Goal: Use online tool/utility: Utilize a website feature to perform a specific function

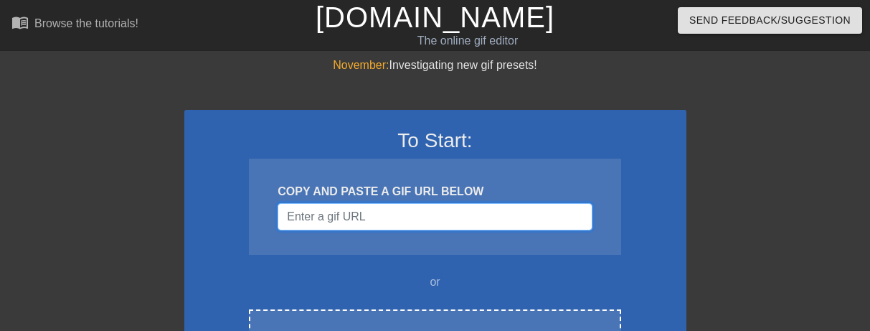
click at [438, 227] on input "Username" at bounding box center [435, 216] width 314 height 27
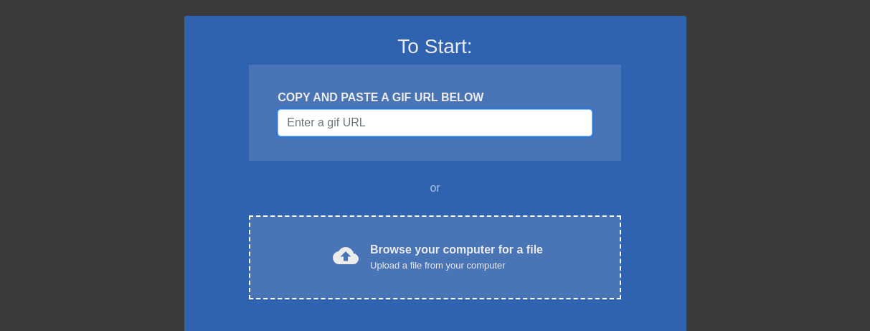
scroll to position [128, 0]
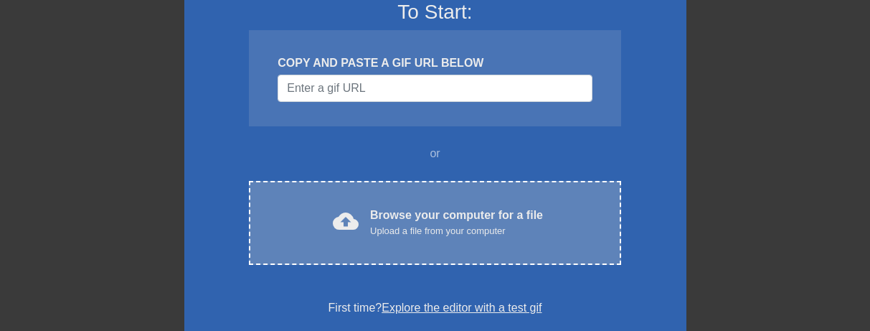
click at [405, 256] on div "cloud_upload Browse your computer for a file Upload a file from your computer C…" at bounding box center [435, 223] width 372 height 84
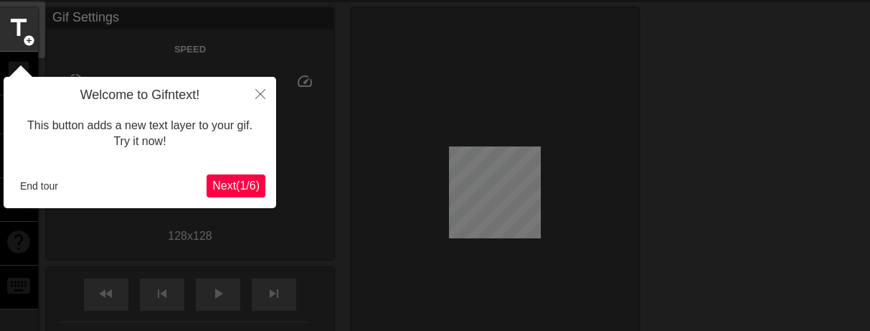
scroll to position [35, 0]
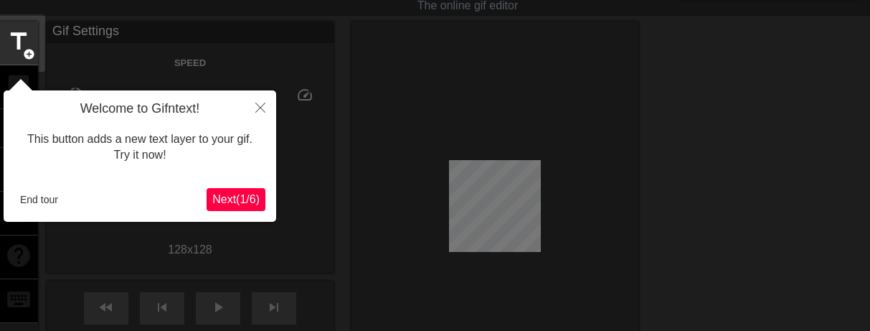
click at [248, 201] on span "Next ( 1 / 6 )" at bounding box center [235, 199] width 47 height 12
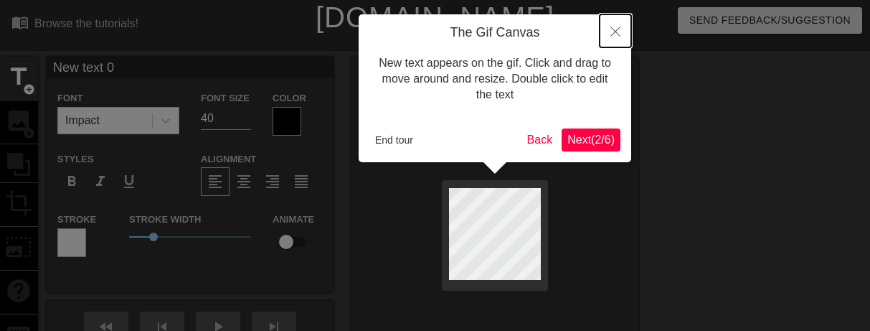
click at [611, 31] on icon "Close" at bounding box center [616, 32] width 10 height 10
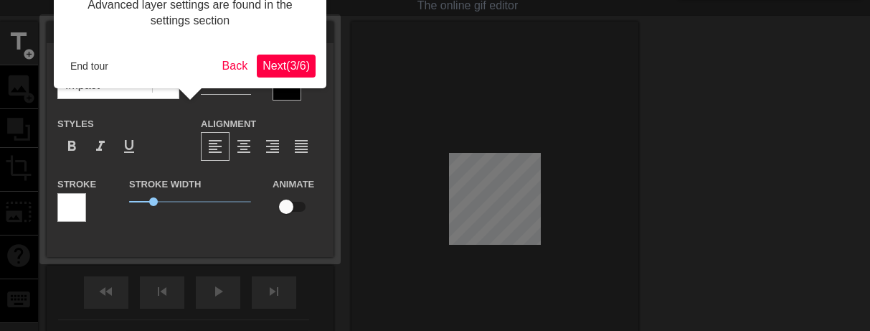
click at [263, 60] on span "Next ( 3 / 6 )" at bounding box center [286, 66] width 47 height 12
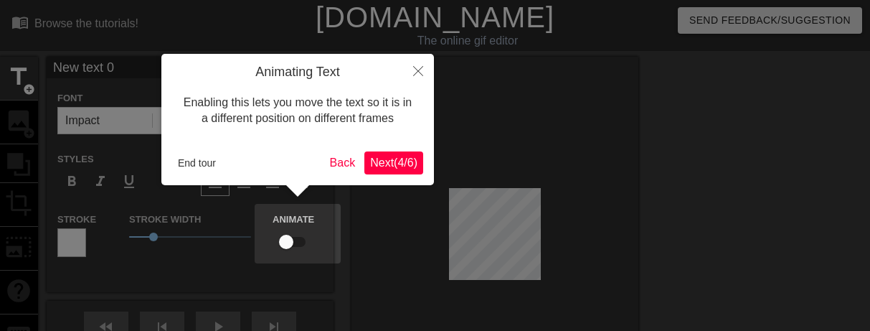
click at [395, 159] on span "Next ( 4 / 6 )" at bounding box center [393, 162] width 47 height 12
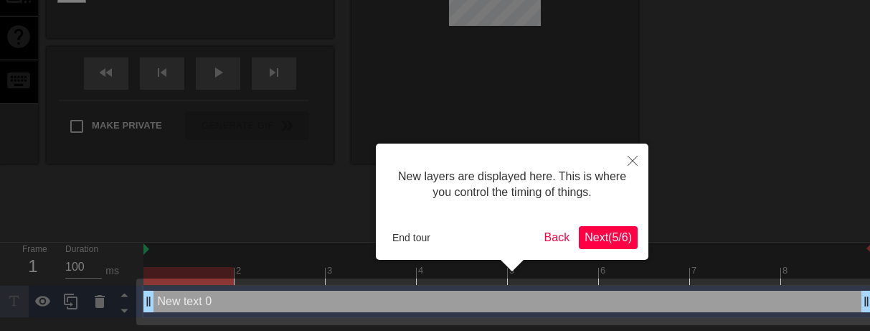
click at [621, 242] on span "Next ( 5 / 6 )" at bounding box center [608, 237] width 47 height 12
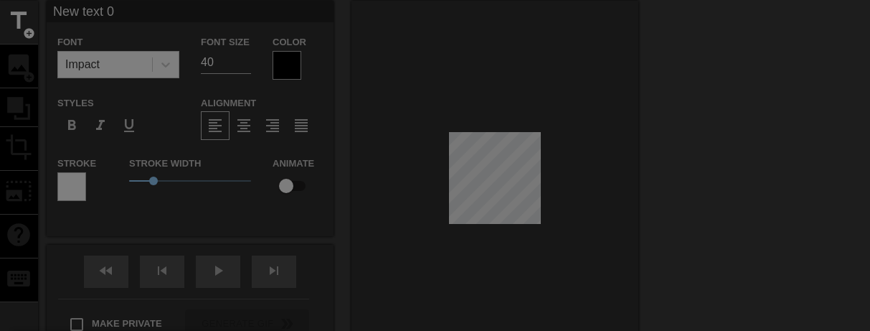
scroll to position [109, 0]
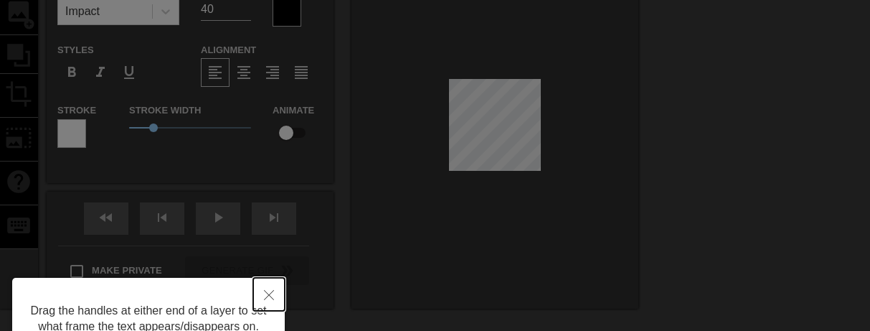
click at [275, 286] on button "Close" at bounding box center [269, 294] width 32 height 33
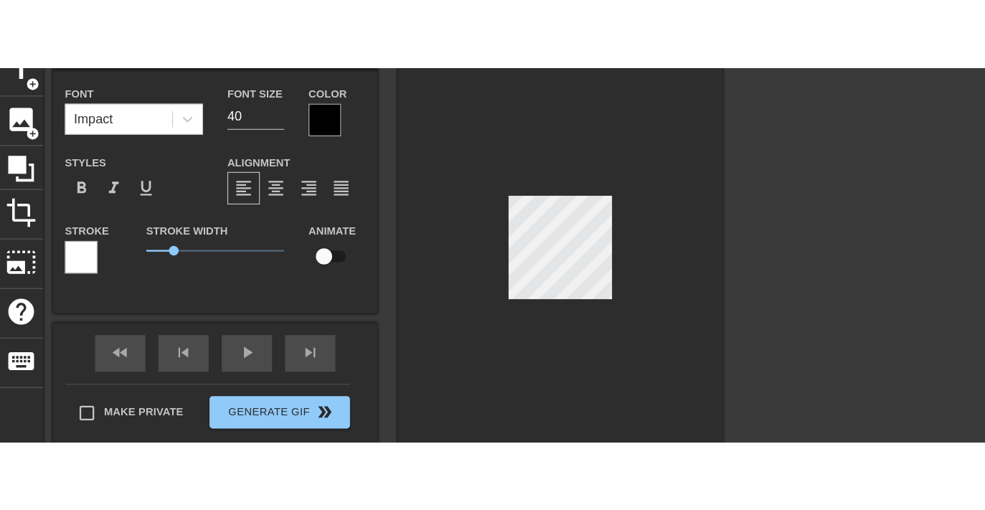
scroll to position [0, 0]
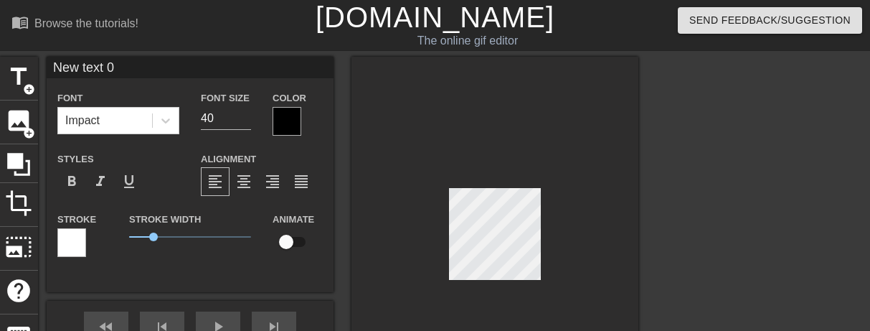
click at [137, 65] on input "New text 0" at bounding box center [190, 68] width 287 height 22
click at [8, 125] on span "image" at bounding box center [18, 120] width 27 height 27
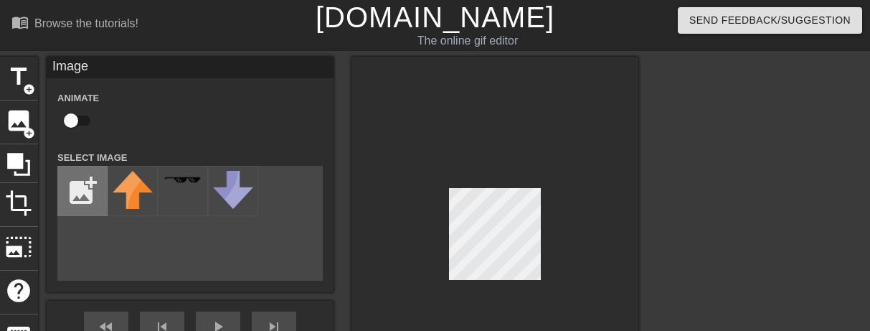
click at [79, 200] on input "file" at bounding box center [82, 190] width 49 height 49
click at [85, 198] on input "file" at bounding box center [82, 190] width 49 height 49
type input "C:\fakepath\image-removebg-preview (1).png"
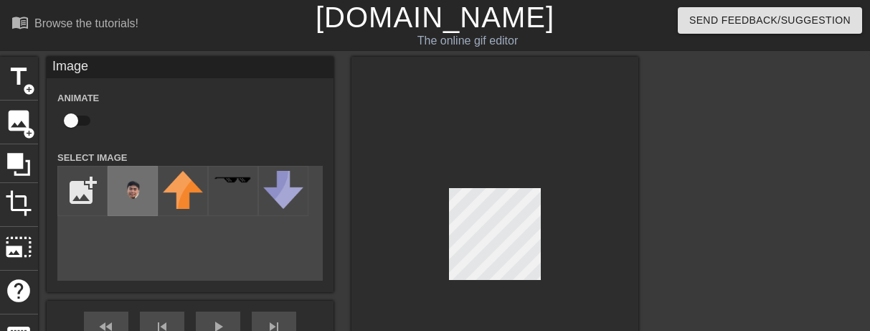
click at [123, 187] on img at bounding box center [133, 191] width 40 height 40
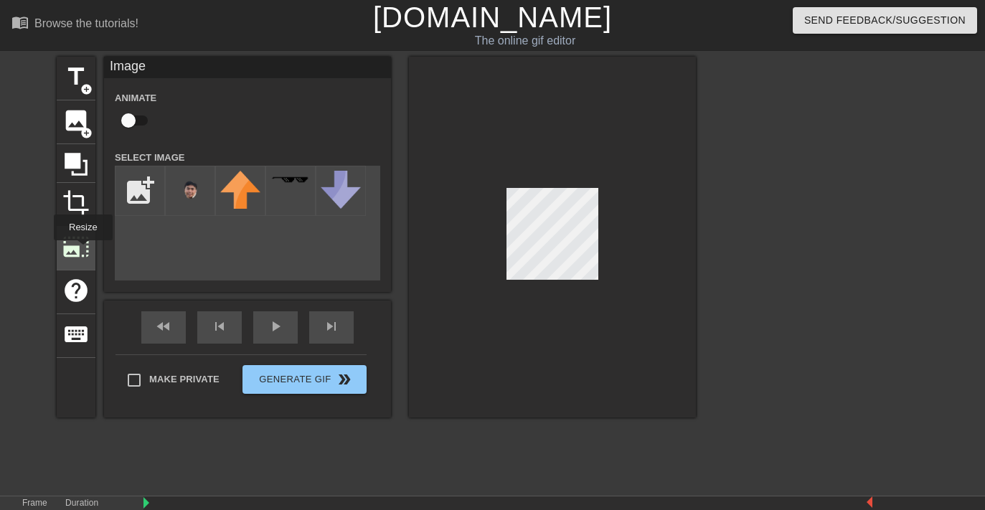
click at [83, 250] on span "photo_size_select_large" at bounding box center [75, 246] width 27 height 27
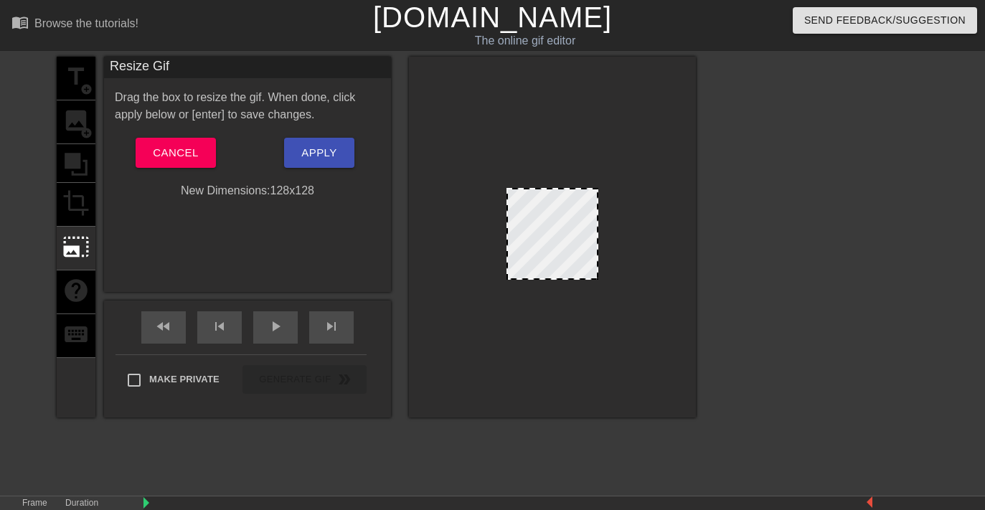
click at [541, 232] on div at bounding box center [552, 234] width 92 height 92
drag, startPoint x: 534, startPoint y: 244, endPoint x: 549, endPoint y: 243, distance: 15.1
click at [555, 241] on div at bounding box center [552, 234] width 92 height 92
drag, startPoint x: 542, startPoint y: 280, endPoint x: 550, endPoint y: 274, distance: 9.8
click at [550, 274] on div at bounding box center [552, 237] width 287 height 361
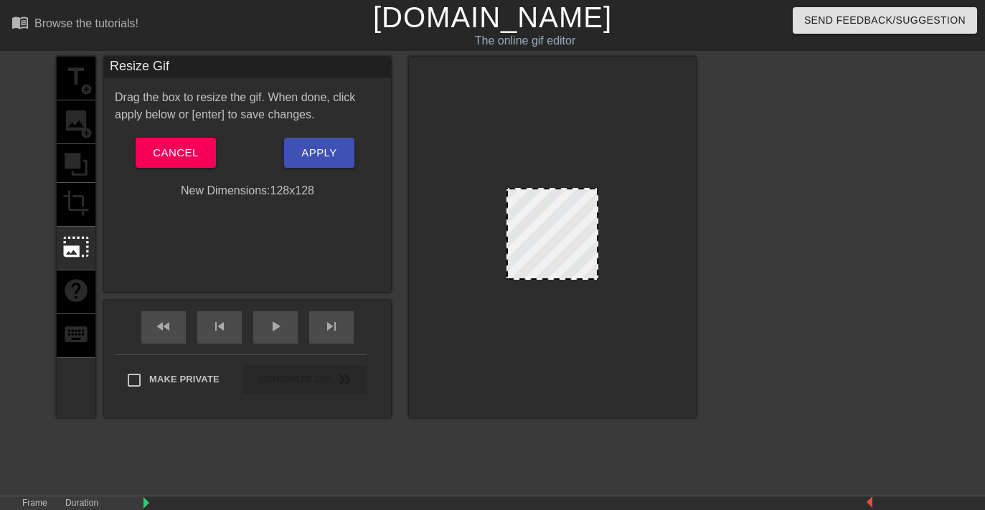
click at [596, 189] on div at bounding box center [552, 237] width 287 height 361
drag, startPoint x: 595, startPoint y: 189, endPoint x: 626, endPoint y: 184, distance: 30.5
click at [626, 184] on div at bounding box center [552, 237] width 287 height 361
click at [141, 140] on button "Cancel" at bounding box center [176, 153] width 80 height 30
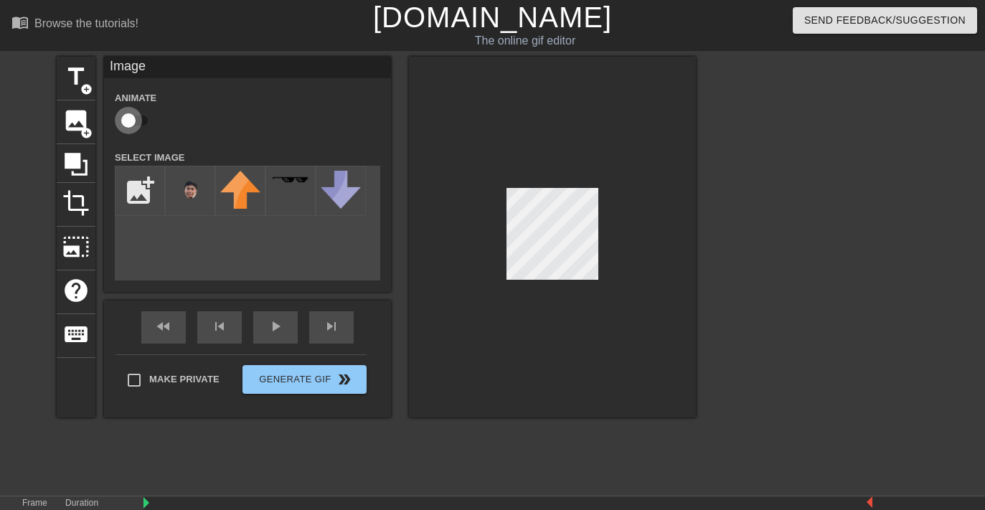
click at [136, 123] on input "checkbox" at bounding box center [129, 120] width 82 height 27
checkbox input "true"
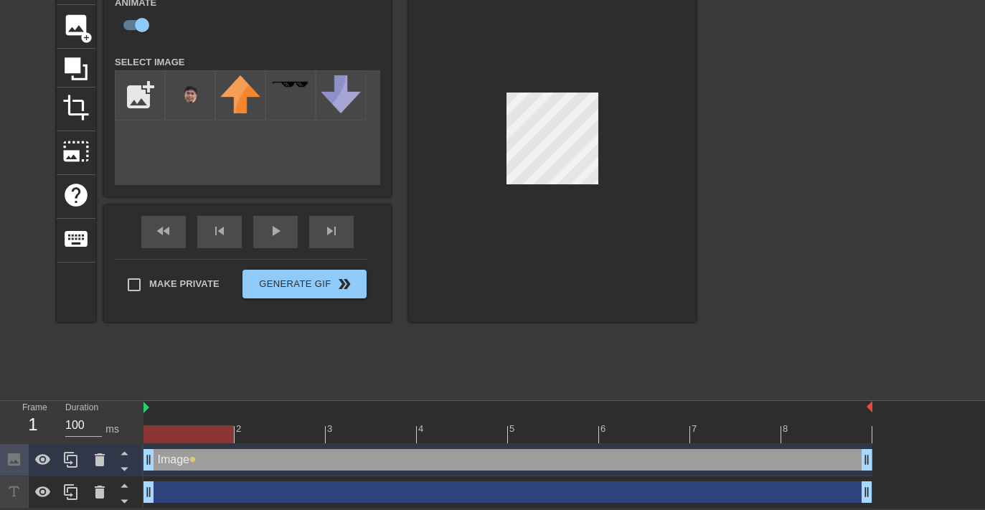
scroll to position [96, 0]
click at [204, 330] on div "Image drag_handle drag_handle" at bounding box center [507, 460] width 729 height 22
click at [41, 330] on icon at bounding box center [43, 491] width 16 height 11
click at [43, 330] on icon at bounding box center [43, 493] width 16 height 14
click at [97, 330] on icon at bounding box center [100, 492] width 10 height 13
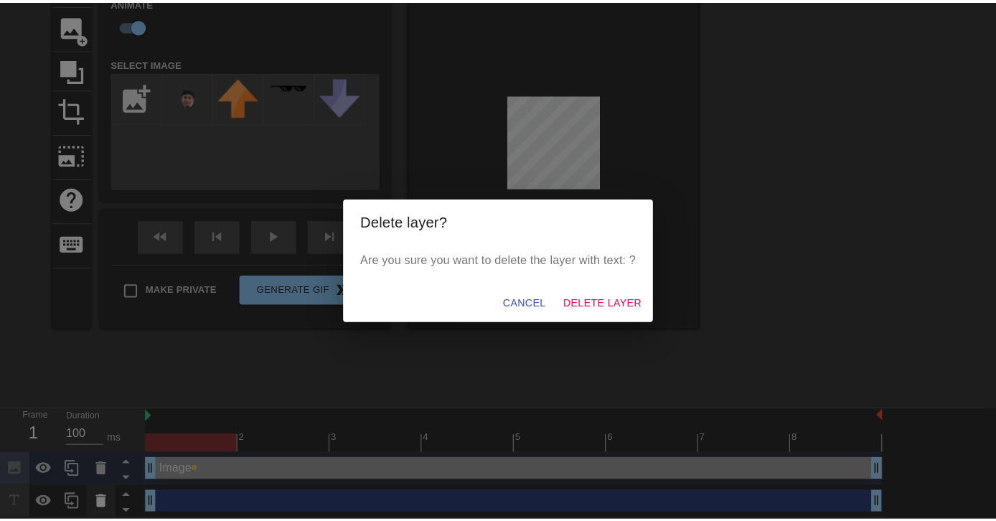
scroll to position [85, 0]
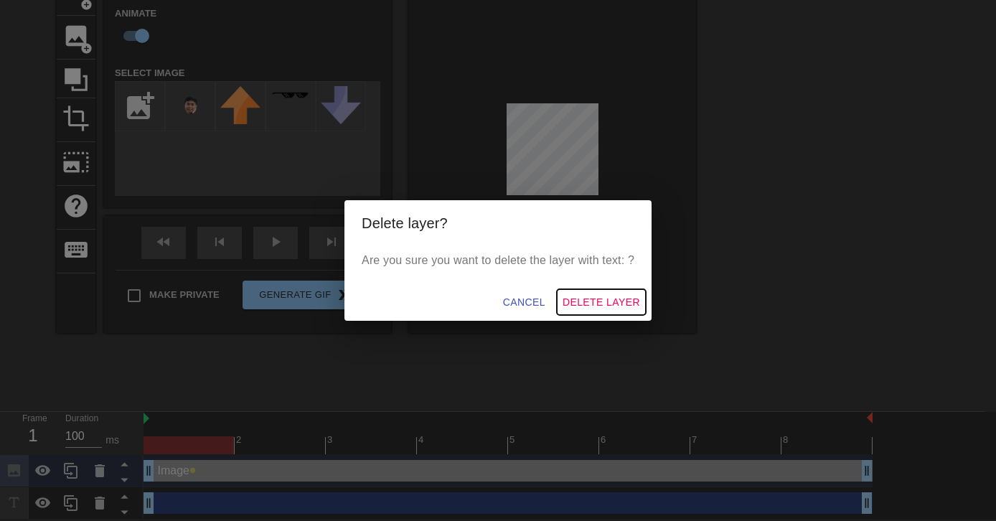
click at [621, 303] on span "Delete Layer" at bounding box center [600, 302] width 77 height 18
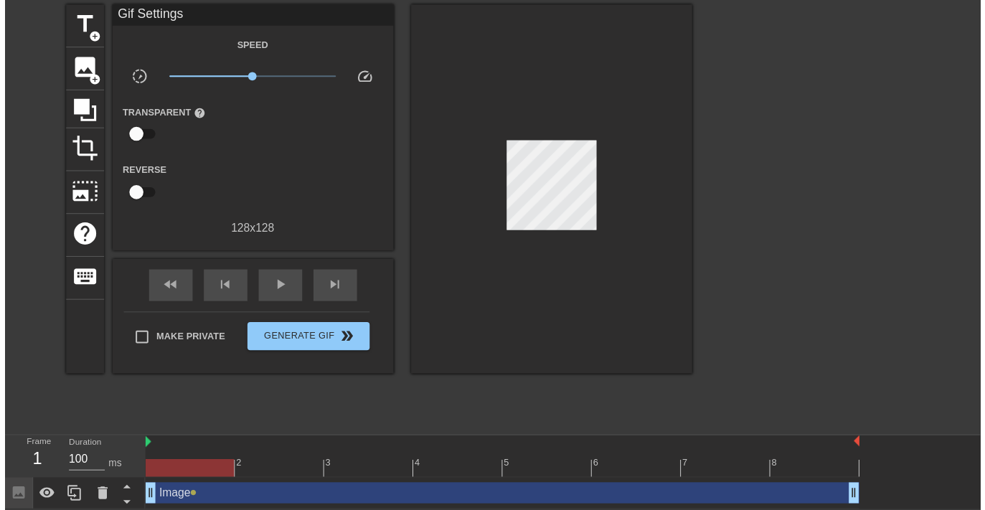
scroll to position [64, 0]
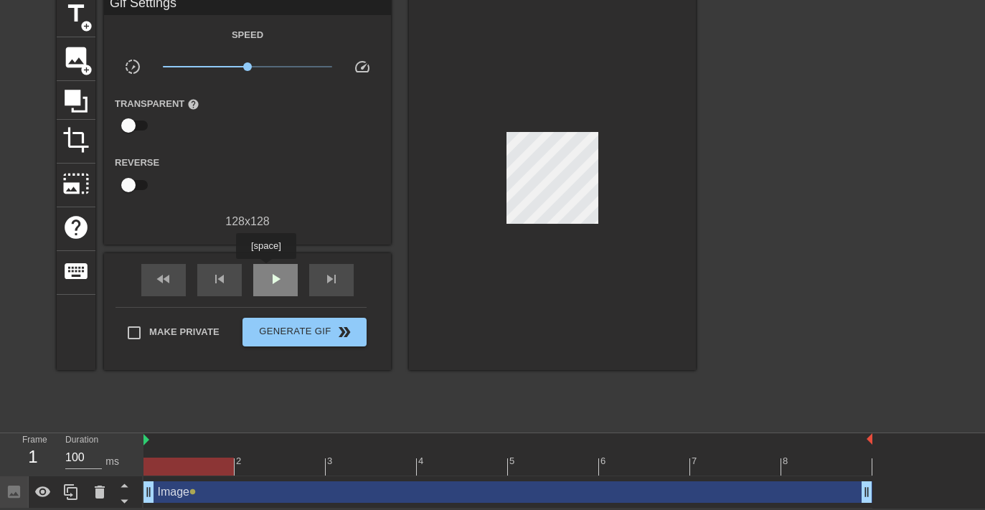
click at [268, 270] on span "play_arrow" at bounding box center [275, 278] width 17 height 17
click at [268, 270] on span "pause" at bounding box center [275, 278] width 17 height 17
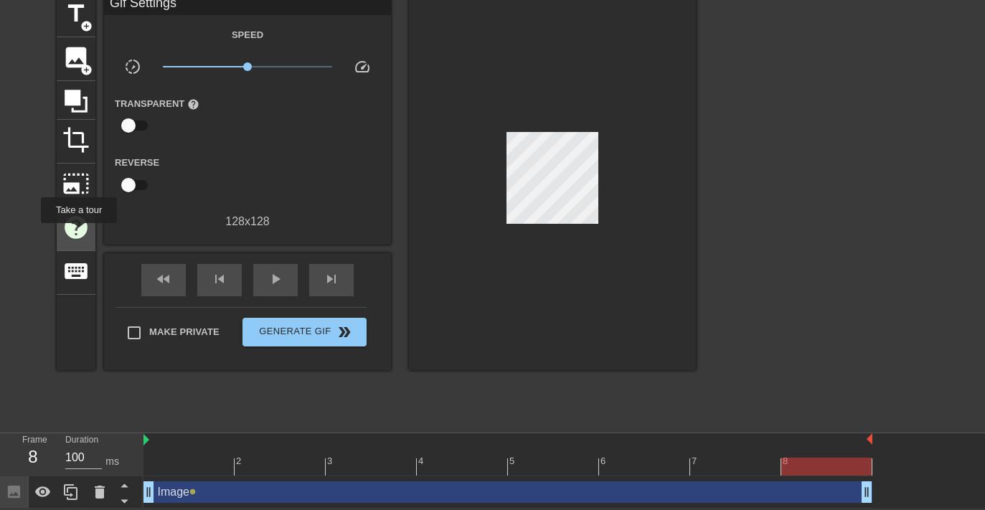
click at [80, 233] on span "help" at bounding box center [75, 227] width 27 height 27
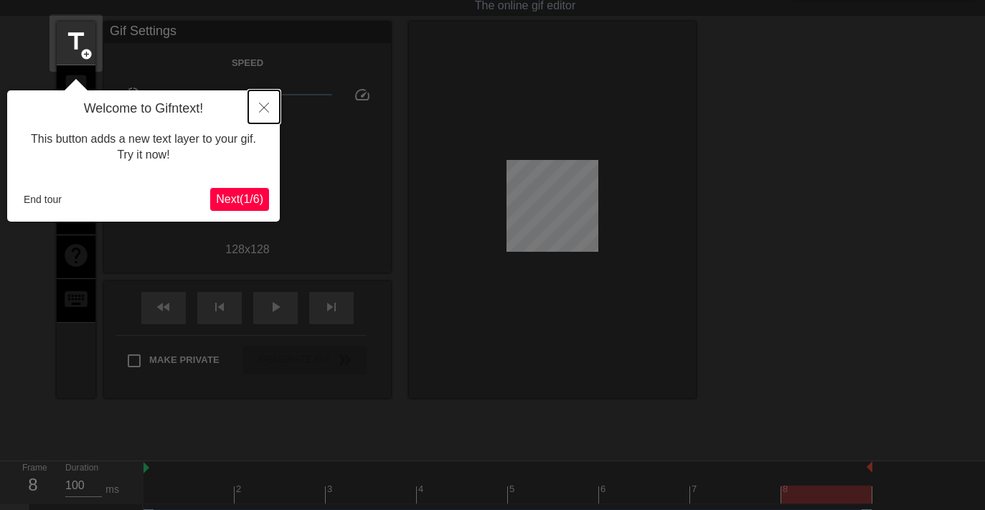
click at [265, 113] on button "Close" at bounding box center [264, 106] width 32 height 33
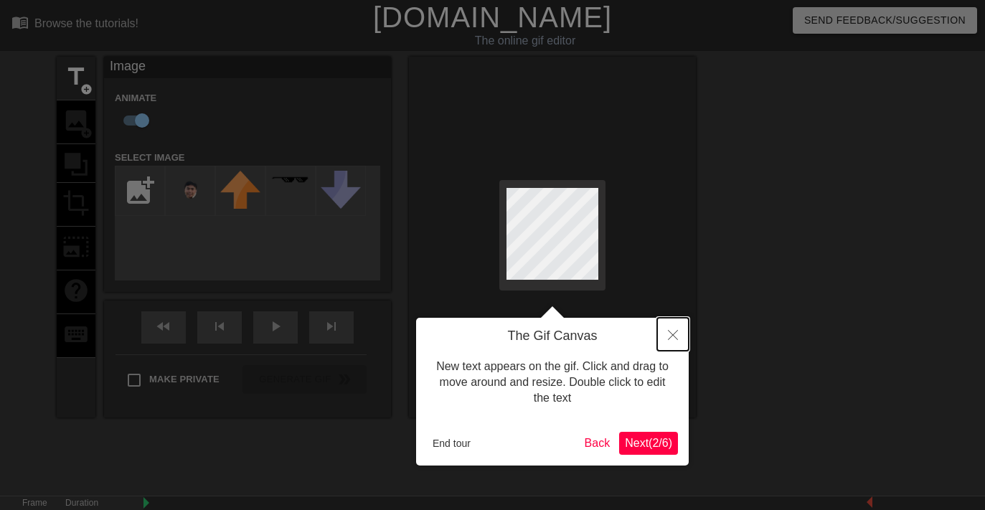
click at [659, 330] on button "Close" at bounding box center [673, 334] width 32 height 33
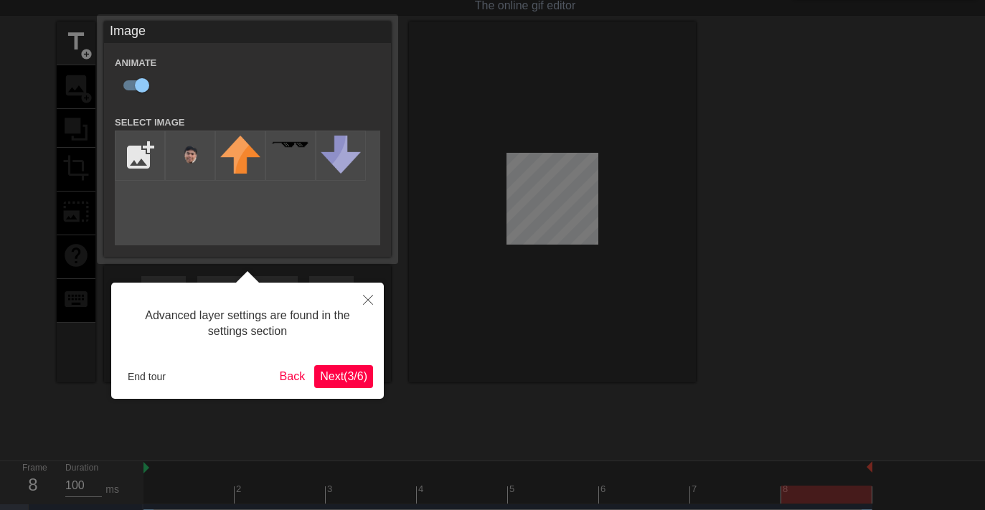
click at [317, 330] on button "Next ( 3 / 6 )" at bounding box center [343, 376] width 59 height 23
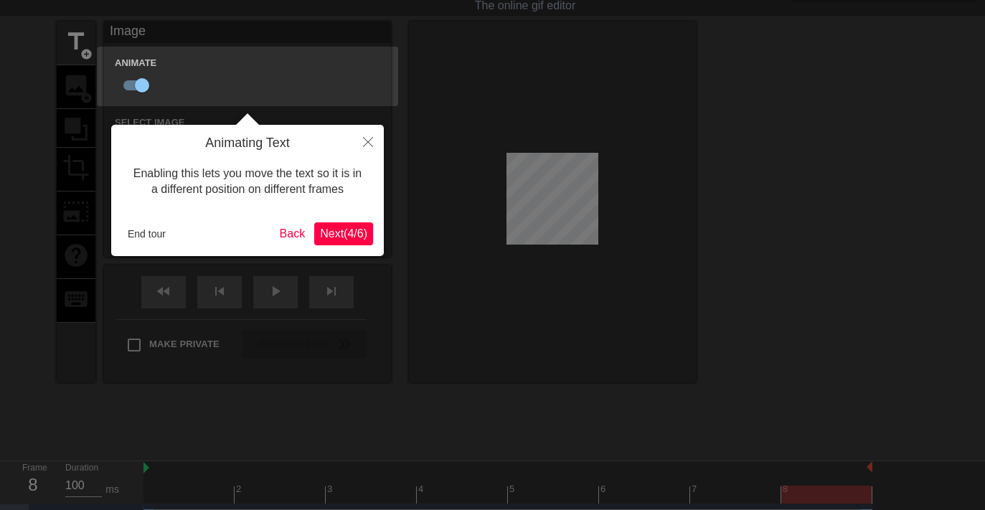
scroll to position [64, 0]
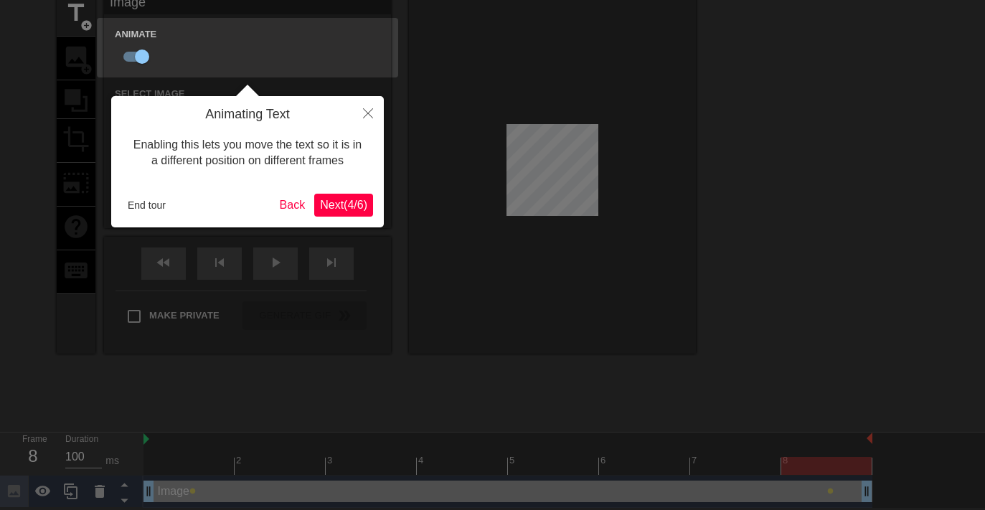
click at [344, 197] on button "Next ( 4 / 6 )" at bounding box center [343, 205] width 59 height 23
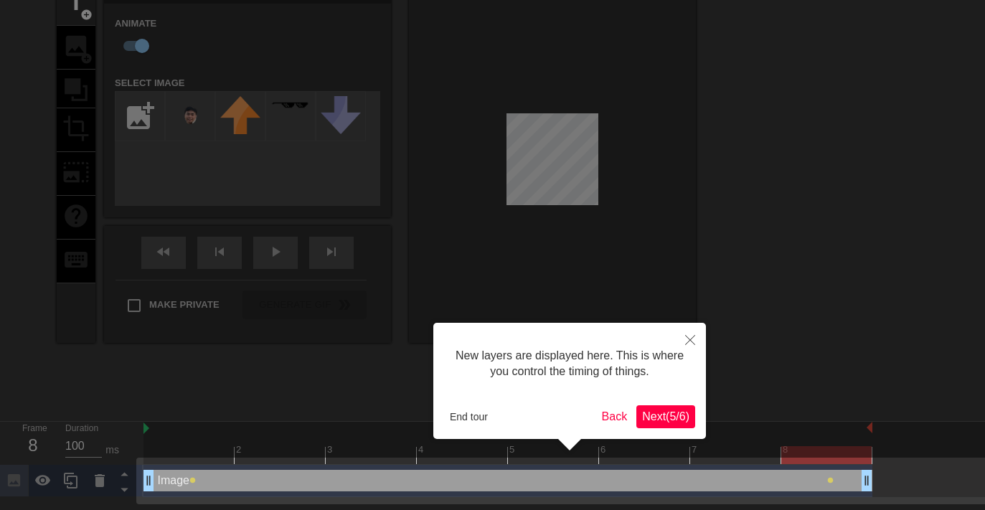
click at [645, 330] on span "Next ( 5 / 6 )" at bounding box center [665, 416] width 47 height 12
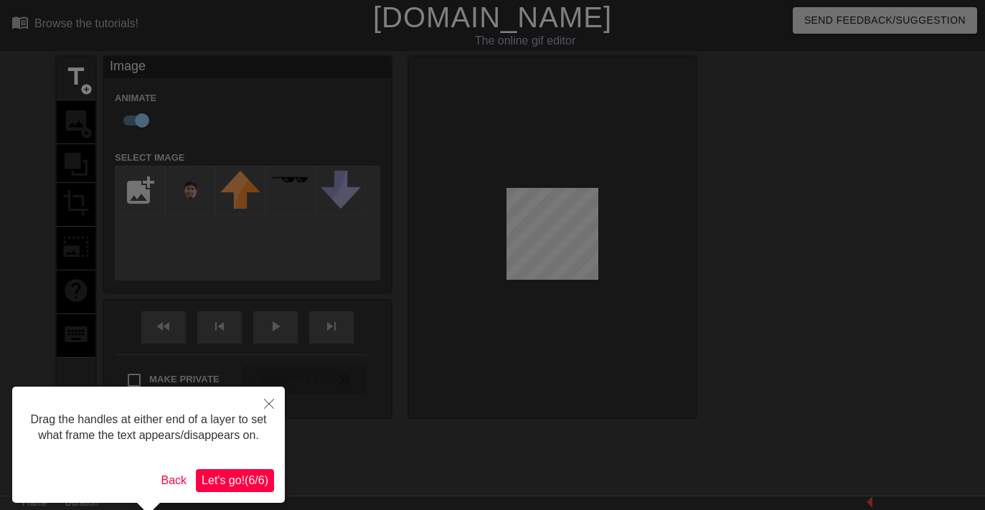
click at [221, 330] on span "Let's go! ( 6 / 6 )" at bounding box center [235, 480] width 67 height 12
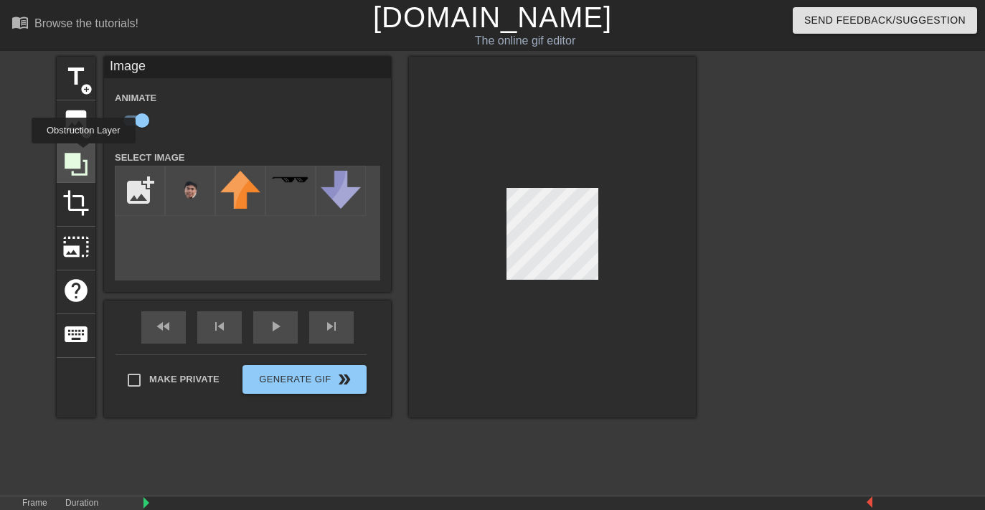
click at [85, 154] on icon at bounding box center [75, 164] width 27 height 27
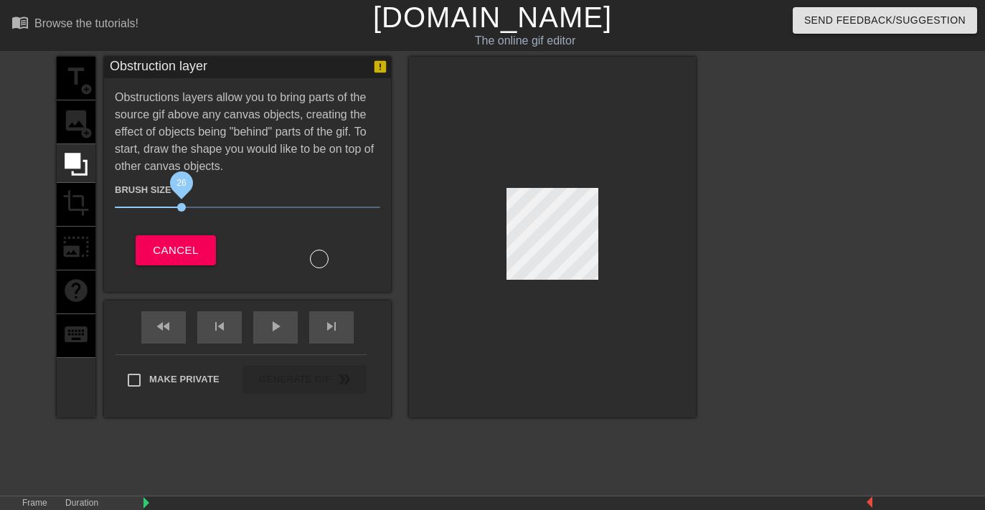
drag, startPoint x: 194, startPoint y: 210, endPoint x: 182, endPoint y: 208, distance: 12.4
click at [182, 208] on span "26" at bounding box center [181, 207] width 9 height 9
drag, startPoint x: 80, startPoint y: 170, endPoint x: 98, endPoint y: 180, distance: 21.2
click at [80, 170] on icon at bounding box center [75, 164] width 27 height 27
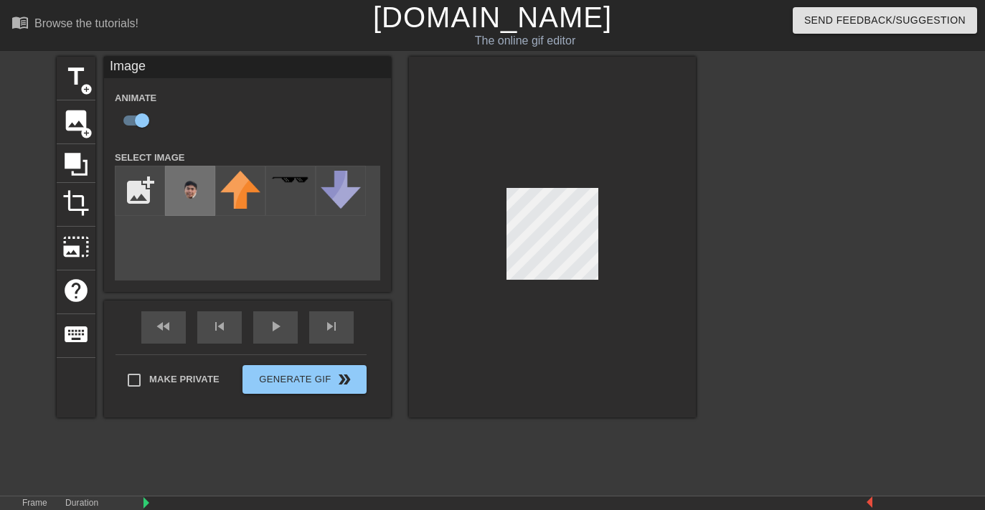
click at [187, 199] on img at bounding box center [190, 191] width 40 height 40
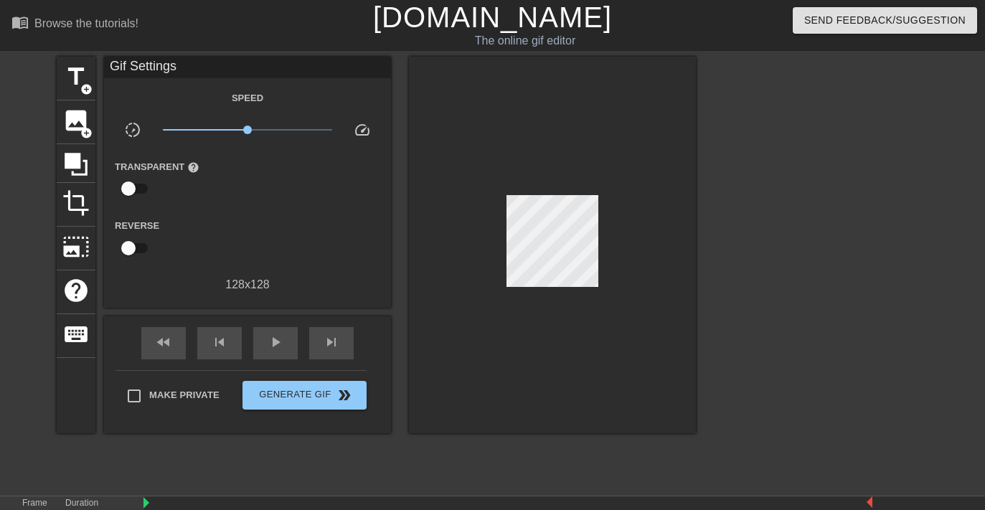
click at [577, 242] on div at bounding box center [552, 245] width 287 height 377
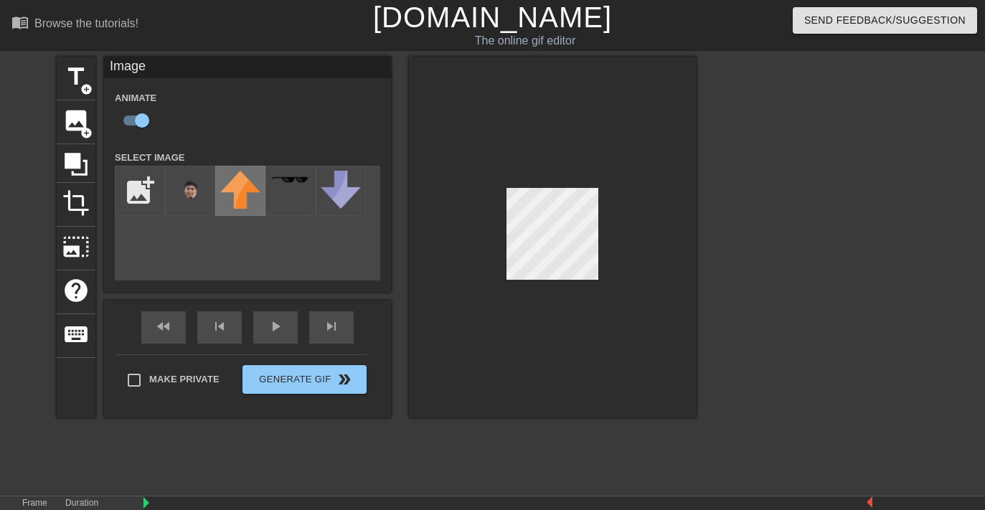
click at [217, 191] on div at bounding box center [240, 191] width 50 height 50
click at [199, 194] on img at bounding box center [190, 191] width 40 height 40
click at [198, 187] on img at bounding box center [190, 191] width 40 height 40
click at [85, 234] on span "photo_size_select_large" at bounding box center [75, 246] width 27 height 27
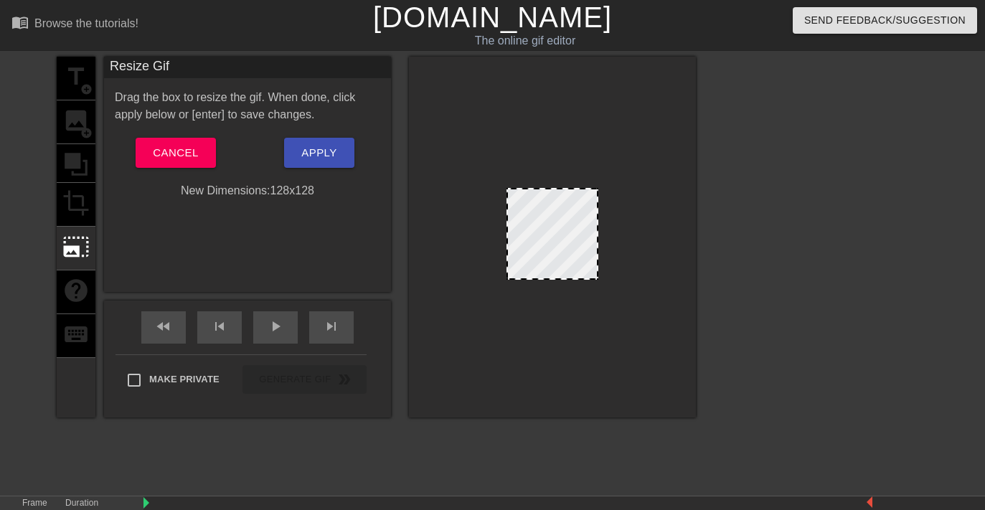
drag, startPoint x: 579, startPoint y: 236, endPoint x: 565, endPoint y: 220, distance: 20.9
click at [565, 220] on div at bounding box center [552, 234] width 92 height 92
drag, startPoint x: 510, startPoint y: 276, endPoint x: 490, endPoint y: 289, distance: 23.9
click at [482, 296] on div at bounding box center [552, 237] width 287 height 361
drag, startPoint x: 596, startPoint y: 278, endPoint x: 659, endPoint y: 333, distance: 83.3
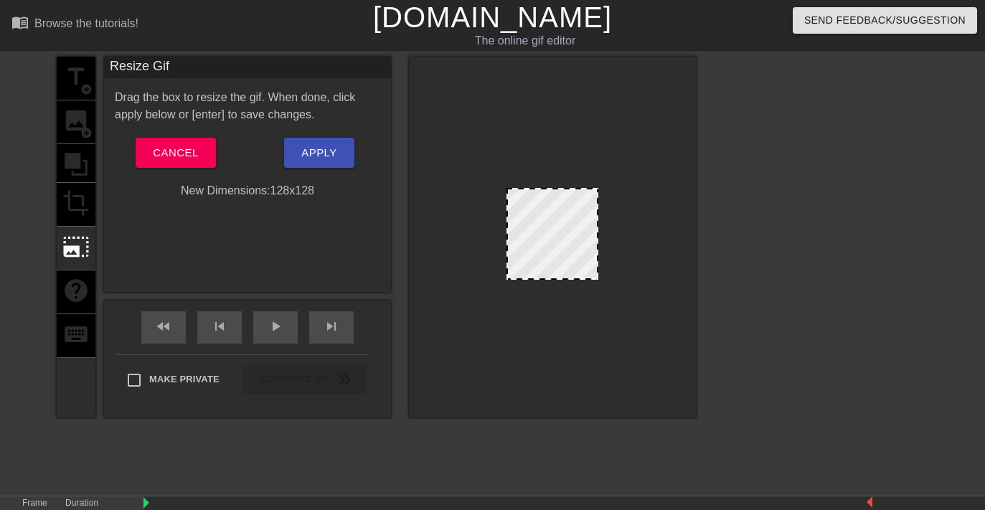
click at [659, 330] on div at bounding box center [552, 237] width 287 height 361
click at [604, 284] on div at bounding box center [552, 237] width 287 height 361
drag, startPoint x: 591, startPoint y: 237, endPoint x: 582, endPoint y: 230, distance: 12.2
click at [582, 230] on div at bounding box center [552, 234] width 92 height 92
click at [308, 146] on span "Apply" at bounding box center [318, 152] width 35 height 19
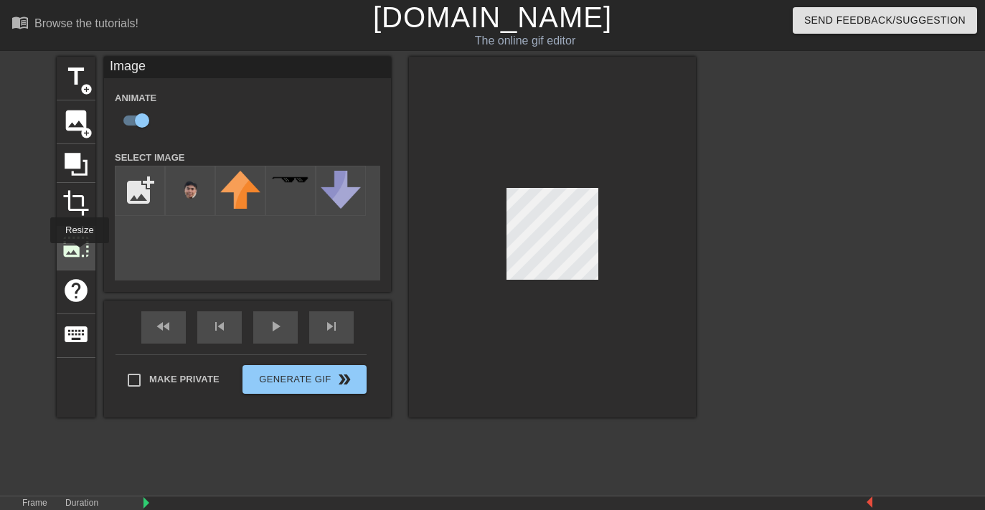
click at [80, 253] on span "photo_size_select_large" at bounding box center [75, 246] width 27 height 27
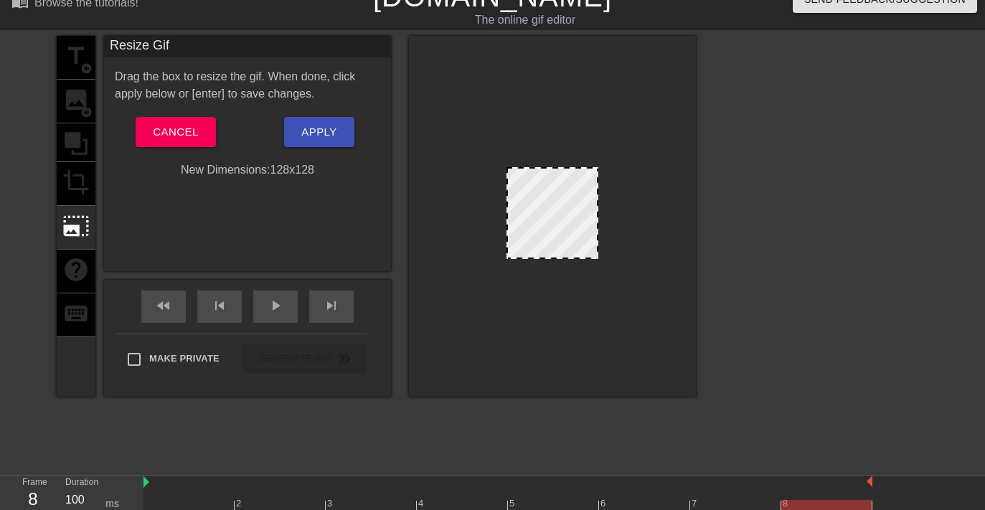
scroll to position [64, 0]
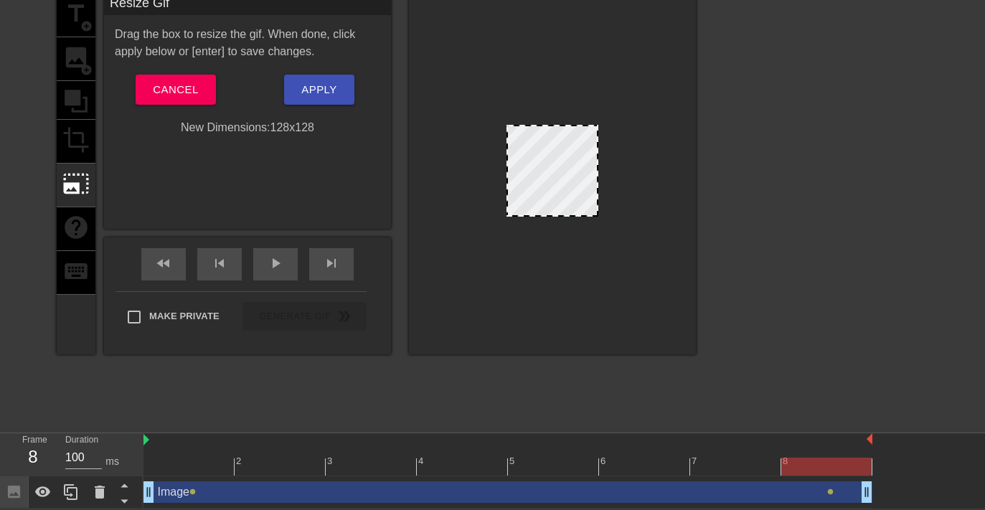
click at [591, 330] on div "Image drag_handle drag_handle lens lens" at bounding box center [507, 492] width 729 height 32
click at [419, 330] on div at bounding box center [507, 467] width 729 height 18
click at [367, 330] on div "3" at bounding box center [371, 457] width 91 height 18
drag, startPoint x: 362, startPoint y: 456, endPoint x: 331, endPoint y: 457, distance: 30.9
click at [329, 330] on div "2 3 4 5 6 7 8" at bounding box center [507, 454] width 729 height 42
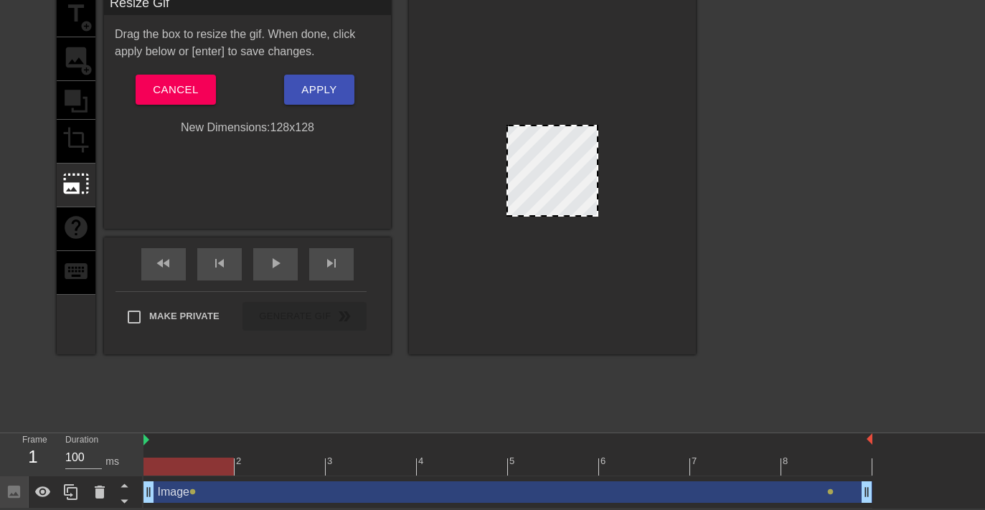
drag, startPoint x: 370, startPoint y: 463, endPoint x: 154, endPoint y: 463, distance: 215.9
click at [172, 330] on div at bounding box center [188, 467] width 90 height 18
click at [37, 330] on icon at bounding box center [43, 491] width 16 height 11
click at [37, 330] on icon at bounding box center [43, 493] width 16 height 14
click at [37, 330] on icon at bounding box center [43, 491] width 16 height 11
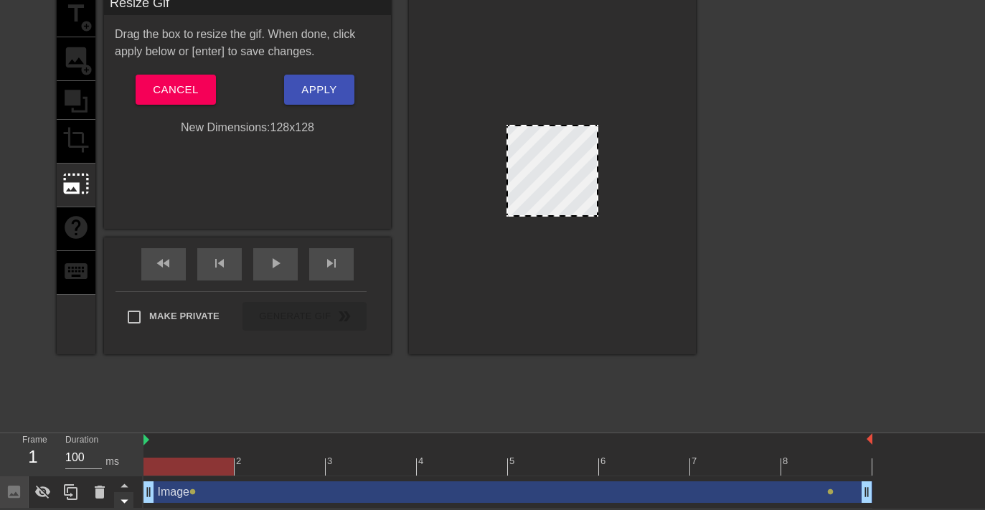
click at [123, 330] on icon at bounding box center [124, 502] width 7 height 4
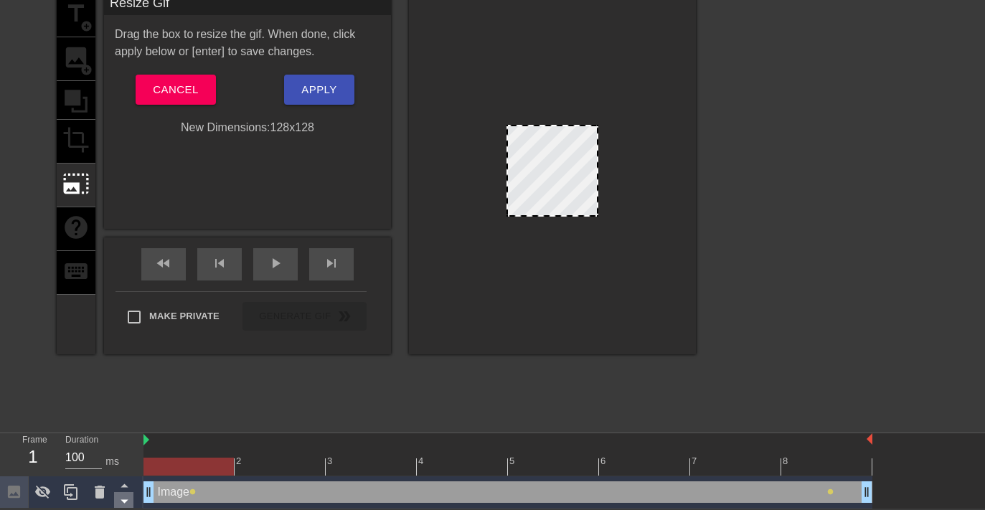
click at [123, 330] on icon at bounding box center [124, 502] width 7 height 4
click at [43, 330] on icon at bounding box center [42, 492] width 17 height 17
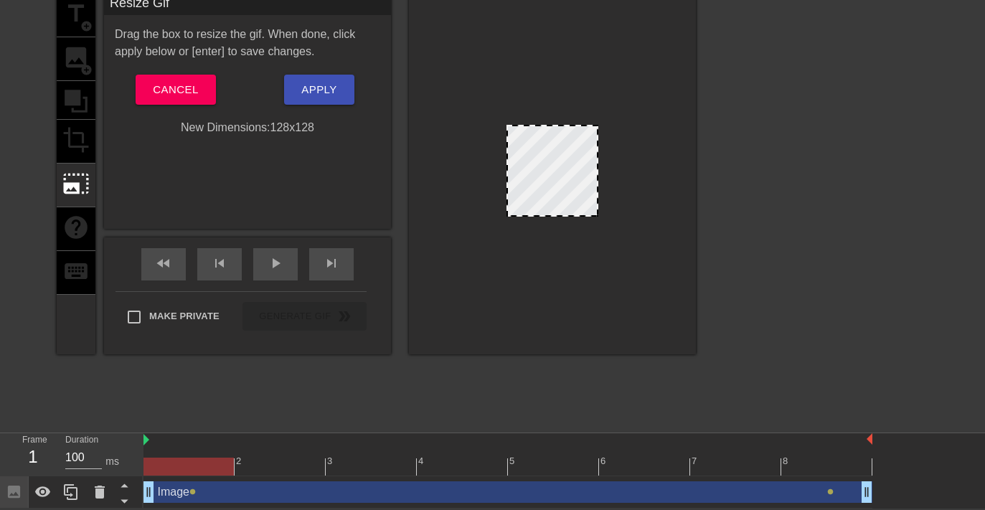
click at [579, 143] on div at bounding box center [552, 171] width 92 height 92
click at [571, 154] on div at bounding box center [552, 171] width 92 height 92
click at [77, 151] on div "title add_circle image add_circle crop photo_size_select_large help keyboard" at bounding box center [76, 174] width 39 height 361
click at [194, 88] on span "Cancel" at bounding box center [175, 89] width 45 height 19
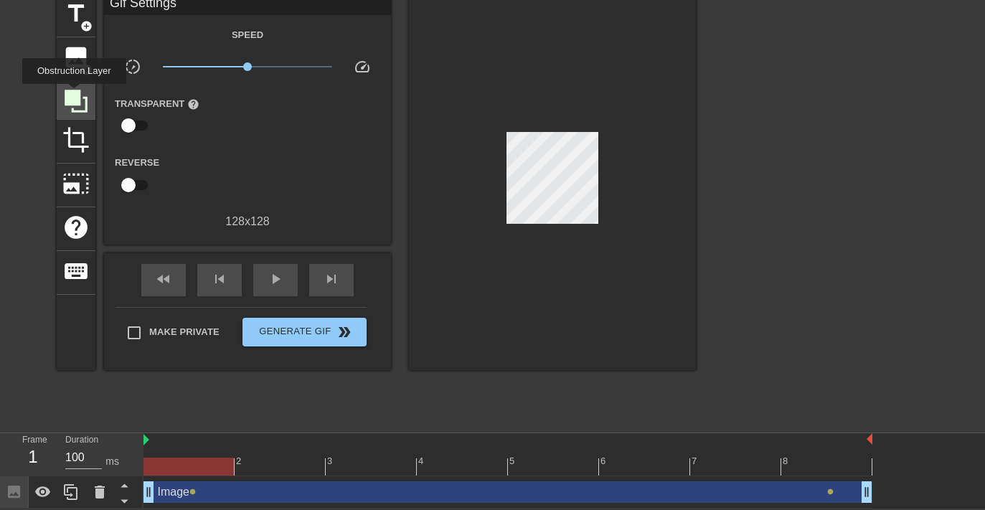
click at [76, 95] on icon at bounding box center [76, 101] width 23 height 23
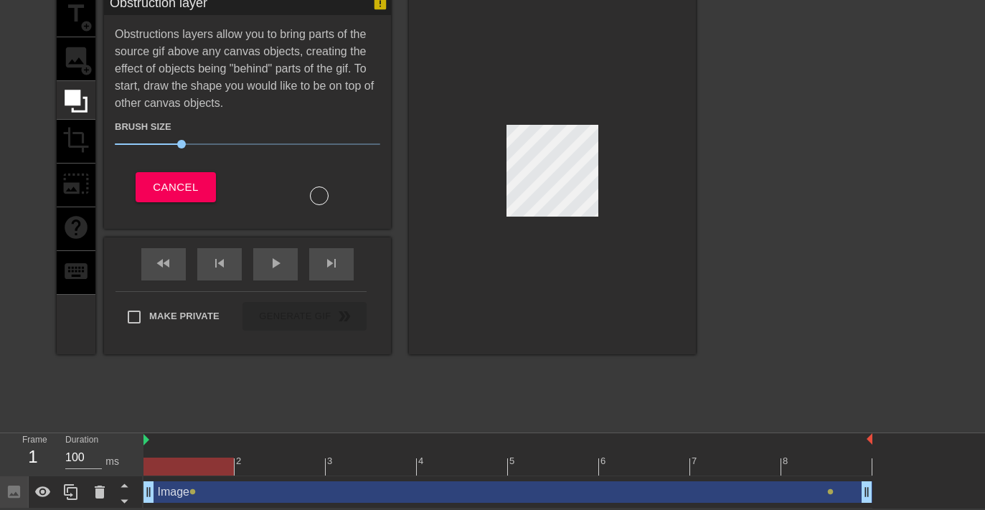
click at [483, 162] on div at bounding box center [552, 174] width 287 height 361
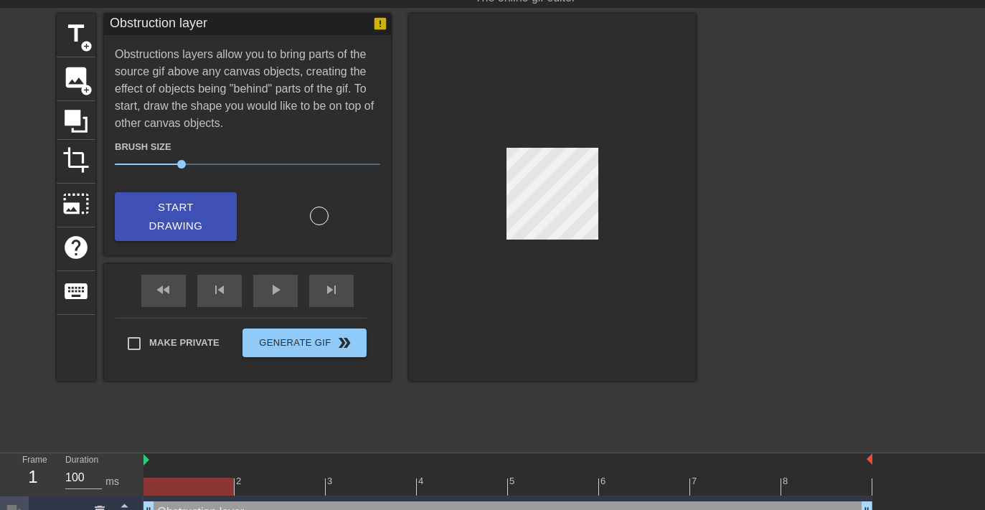
scroll to position [96, 0]
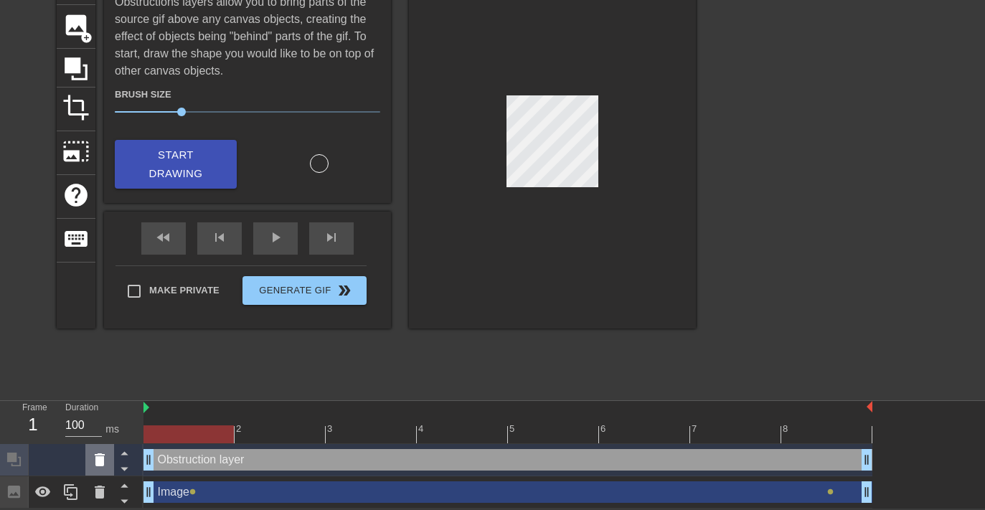
click at [98, 330] on icon at bounding box center [100, 459] width 10 height 13
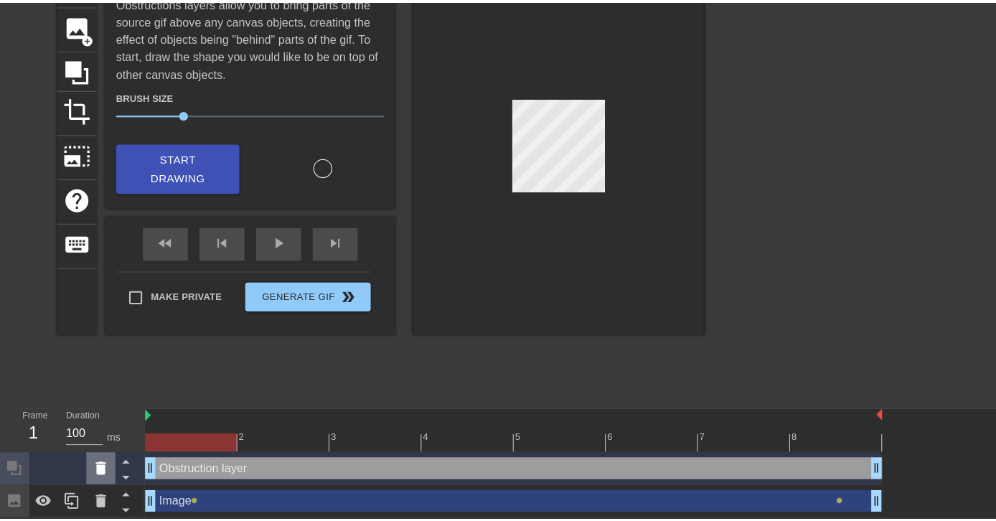
scroll to position [85, 0]
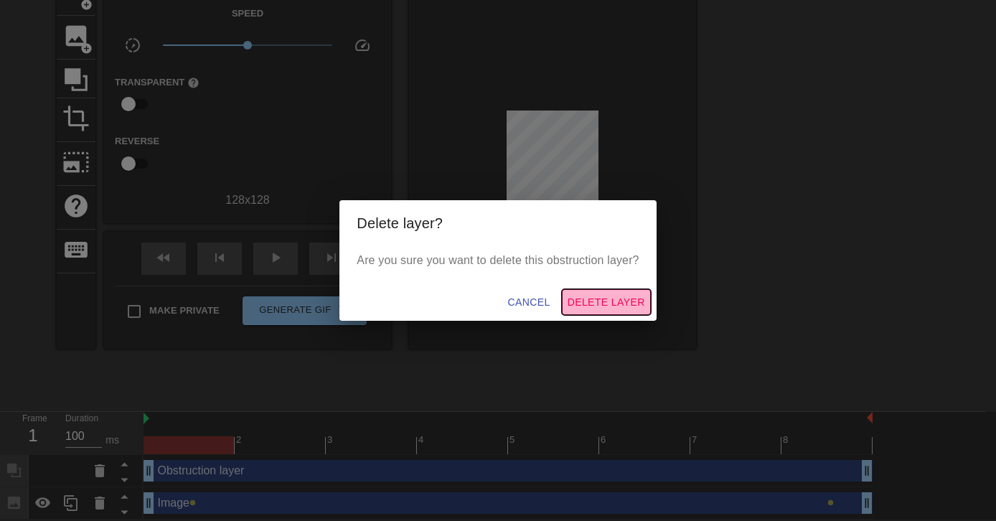
click at [568, 303] on span "Delete Layer" at bounding box center [605, 302] width 77 height 18
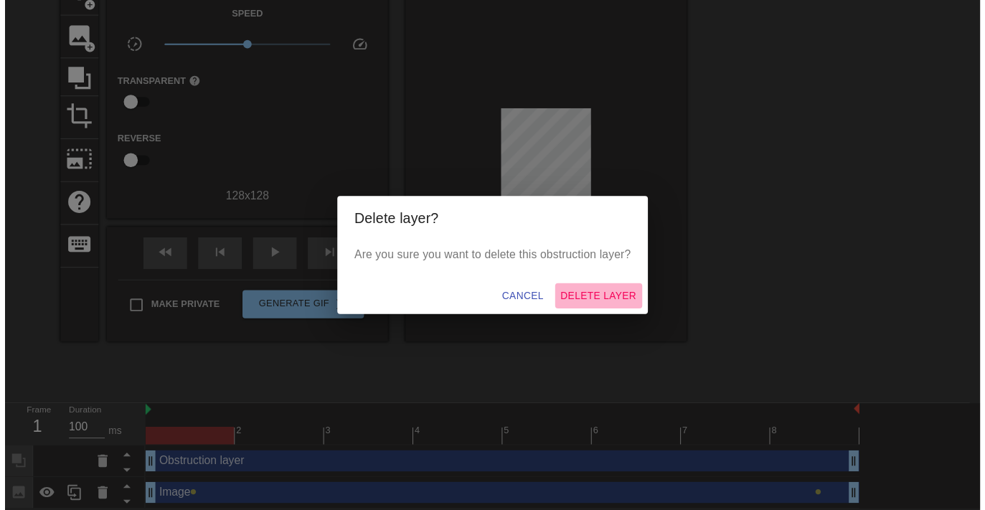
scroll to position [64, 0]
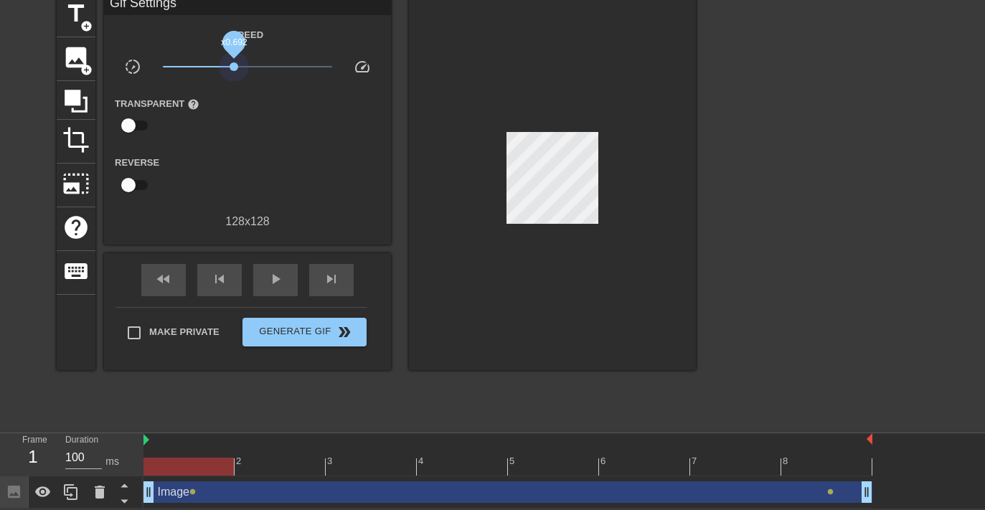
click at [234, 70] on span "x0.692" at bounding box center [248, 66] width 170 height 17
click at [78, 103] on icon at bounding box center [75, 101] width 27 height 27
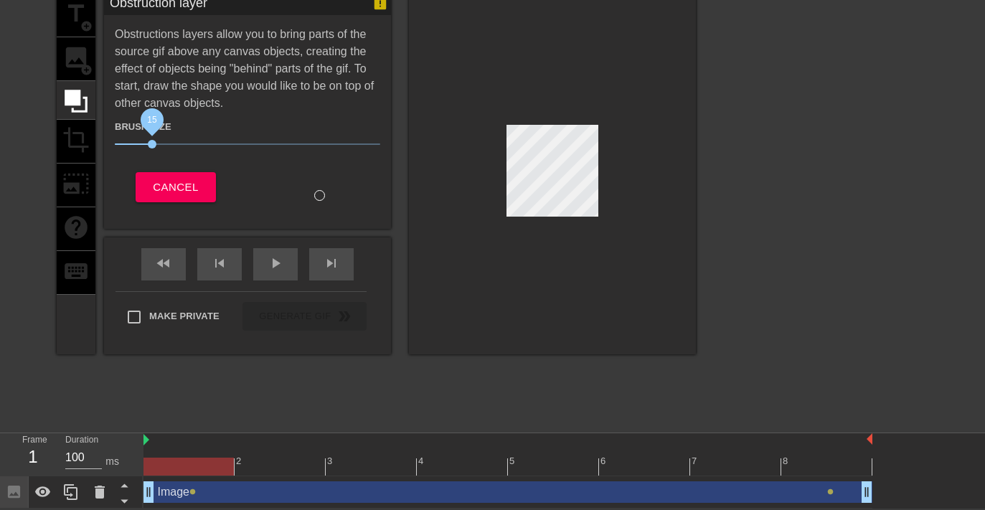
drag, startPoint x: 175, startPoint y: 138, endPoint x: 154, endPoint y: 141, distance: 21.6
click at [154, 141] on span "15" at bounding box center [247, 144] width 265 height 17
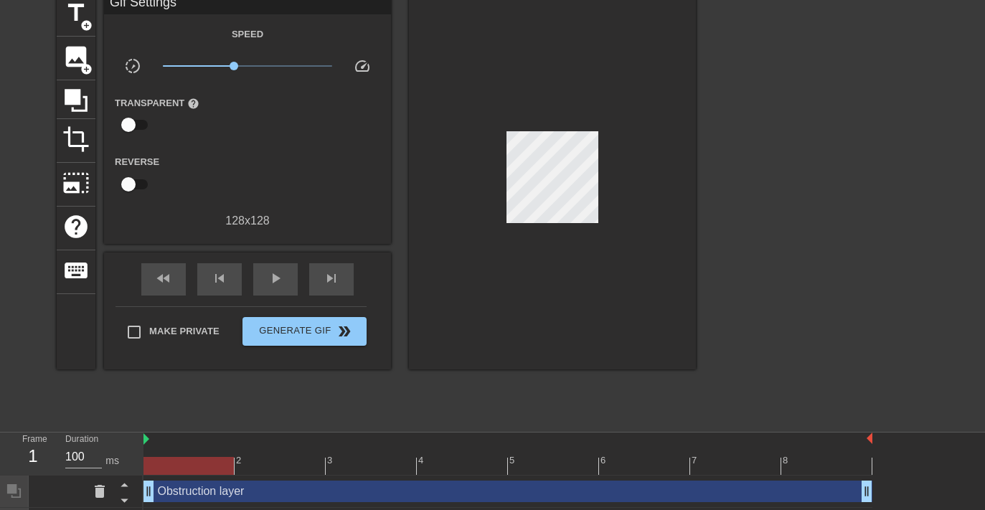
click at [593, 188] on div at bounding box center [552, 181] width 287 height 377
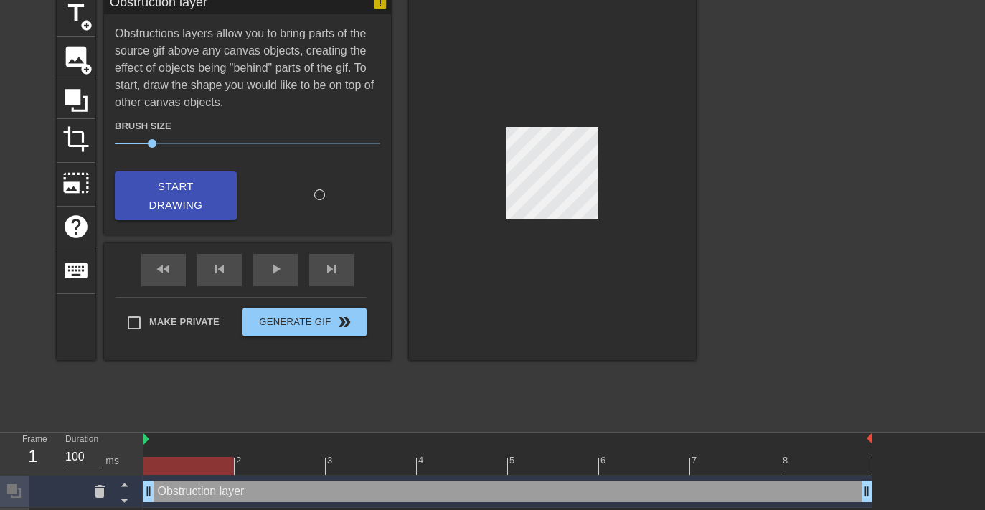
drag, startPoint x: 598, startPoint y: 170, endPoint x: 609, endPoint y: 196, distance: 28.0
click at [609, 196] on div at bounding box center [552, 176] width 287 height 367
